Goal: Transaction & Acquisition: Purchase product/service

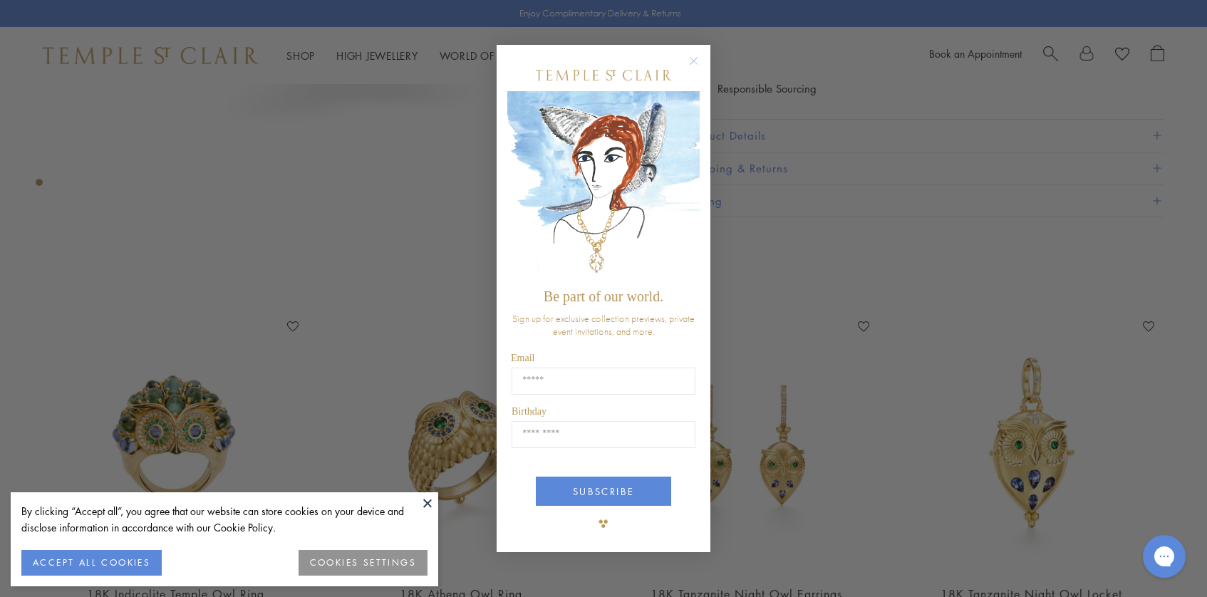
scroll to position [452, 0]
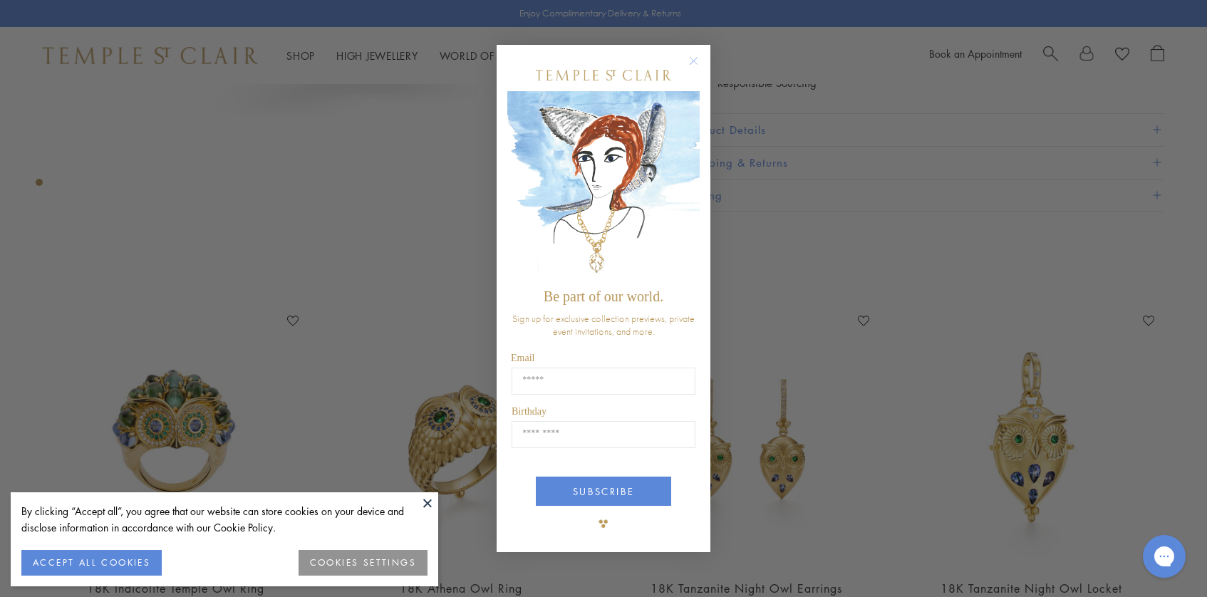
click at [696, 58] on icon "Close dialog" at bounding box center [693, 61] width 7 height 7
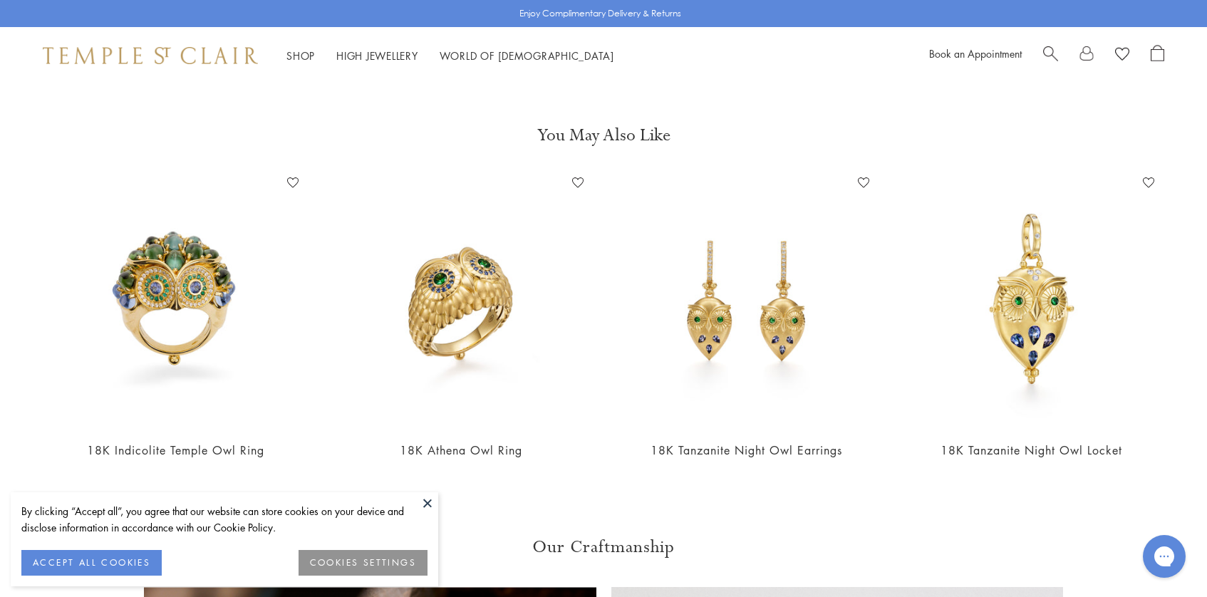
scroll to position [611, 0]
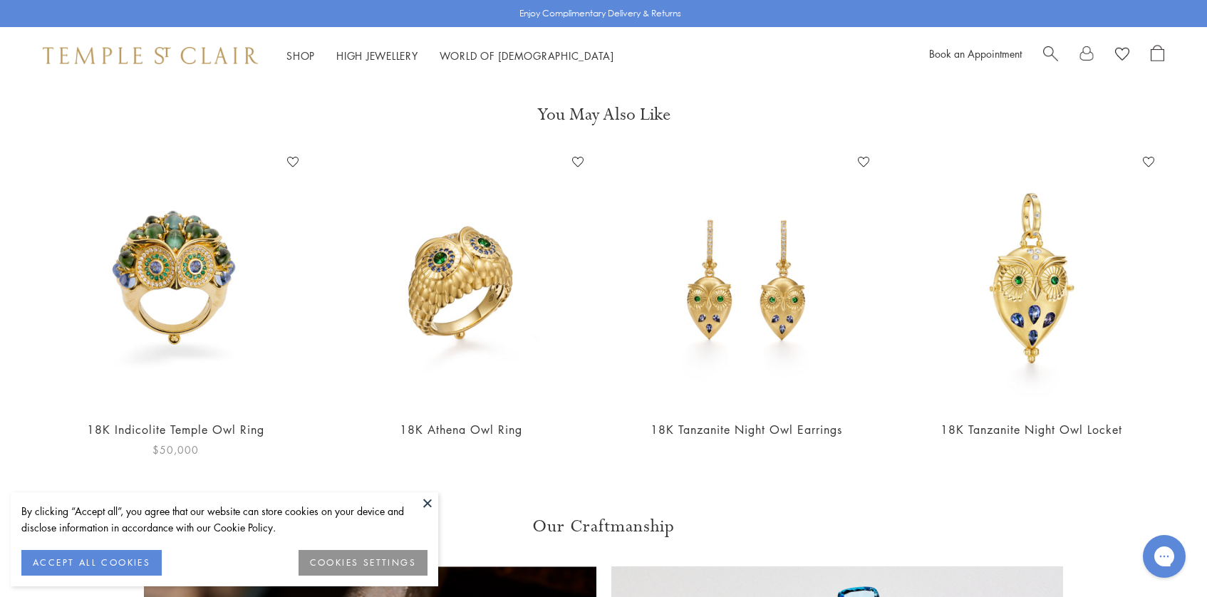
click at [216, 274] on img at bounding box center [175, 279] width 257 height 257
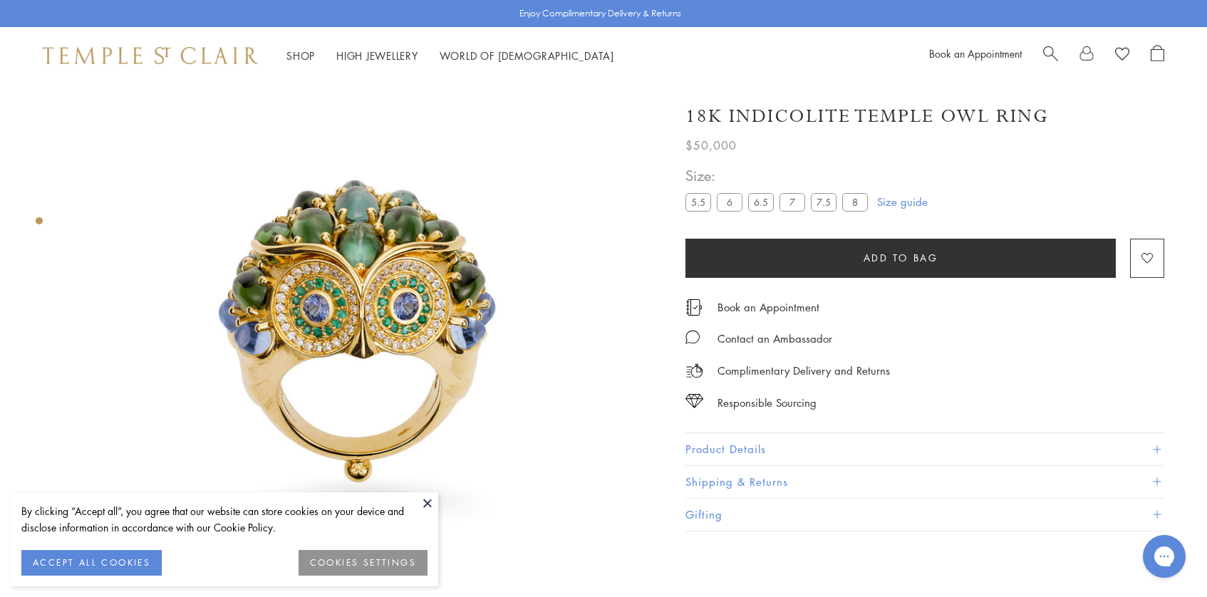
scroll to position [33, 0]
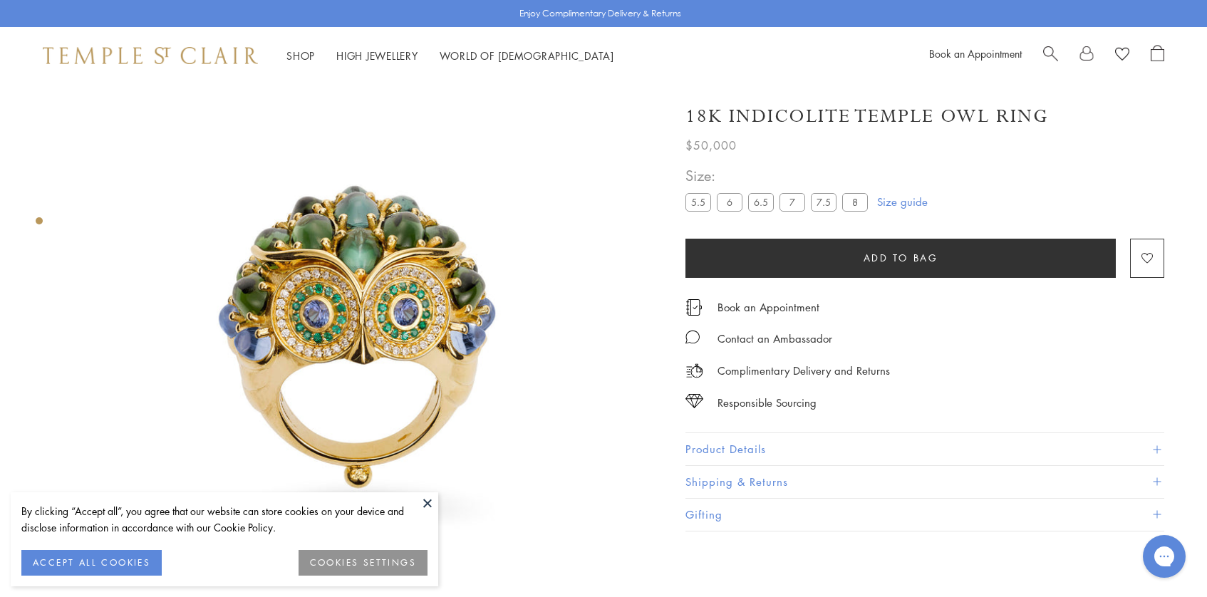
click at [310, 217] on img at bounding box center [361, 341] width 580 height 580
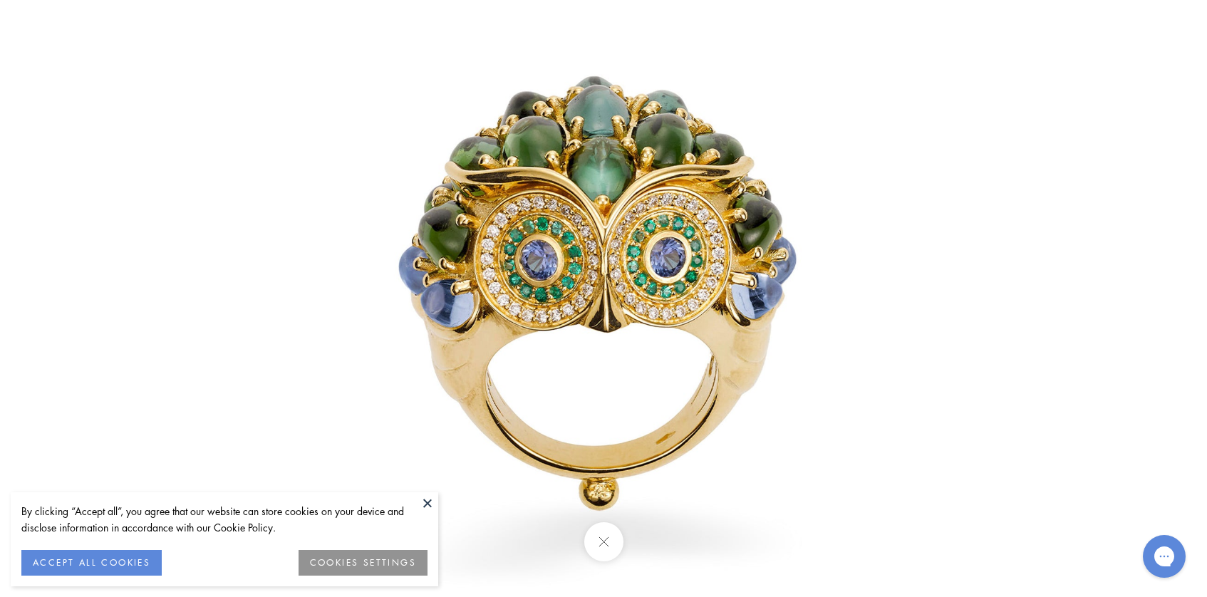
click at [427, 504] on button at bounding box center [427, 502] width 21 height 21
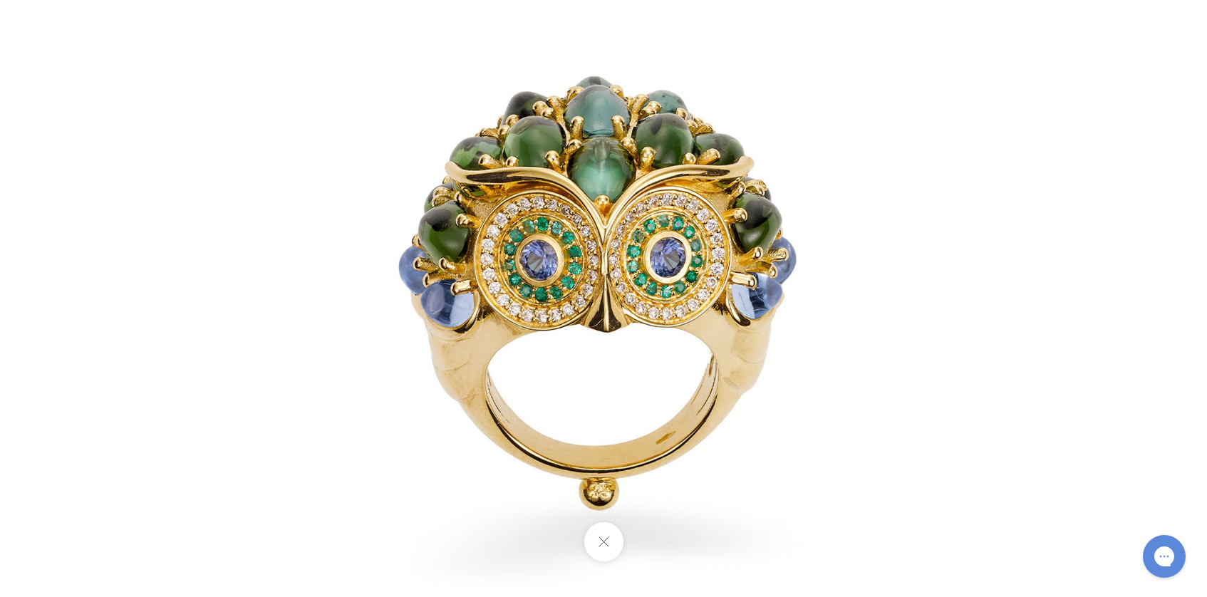
click at [725, 415] on img at bounding box center [604, 299] width 834 height 834
